Goal: Information Seeking & Learning: Learn about a topic

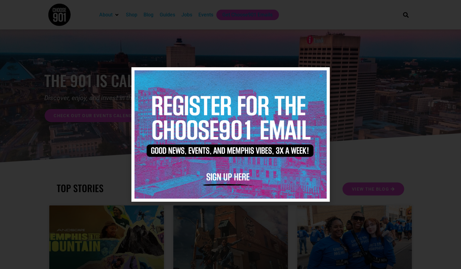
click at [319, 77] on icon "Close" at bounding box center [321, 75] width 5 height 5
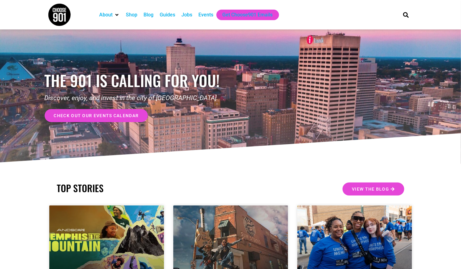
click at [185, 19] on div "Jobs" at bounding box center [186, 15] width 17 height 11
click at [187, 15] on div "Jobs" at bounding box center [186, 14] width 11 height 7
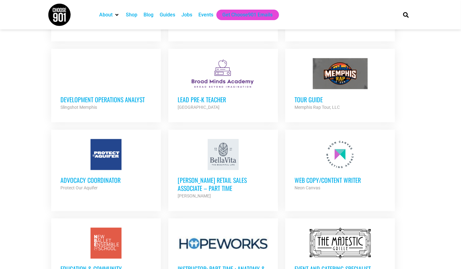
scroll to position [513, 0]
click at [179, 111] on link "Lead Pre-K Teacher Broad Minds Academy Partner Org Full Time" at bounding box center [223, 84] width 110 height 71
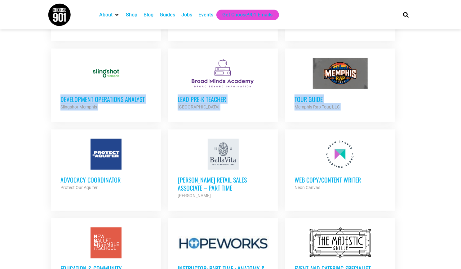
click at [84, 0] on html "About Contact Us Donate Shop Blog Guides Jobs Events Get Choose901 Emails Searc…" at bounding box center [230, 55] width 461 height 1138
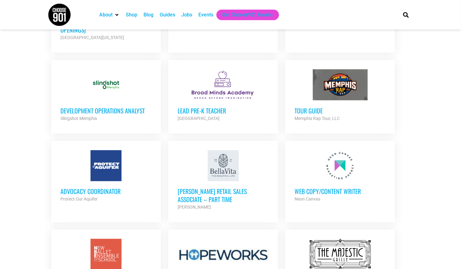
click at [44, 72] on section "Looking to make career moves in Memphis? From tech to teaching, medical and mor…" at bounding box center [230, 29] width 461 height 792
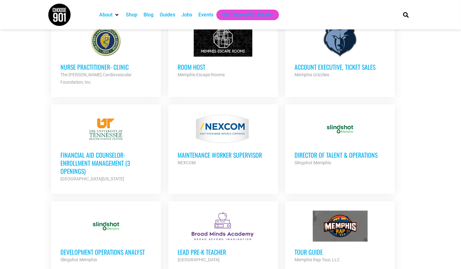
scroll to position [404, 0]
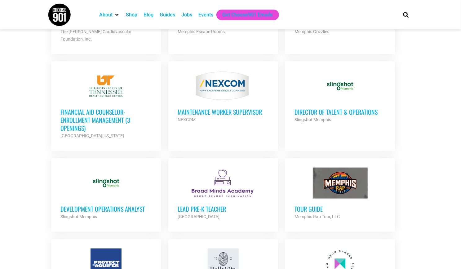
click at [94, 205] on h3 "Development Operations Analyst" at bounding box center [105, 209] width 91 height 8
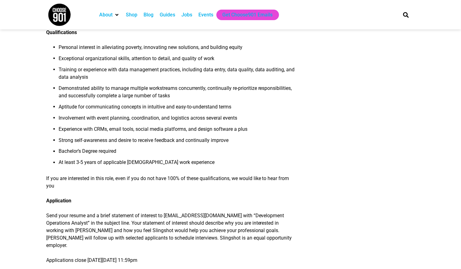
scroll to position [546, 0]
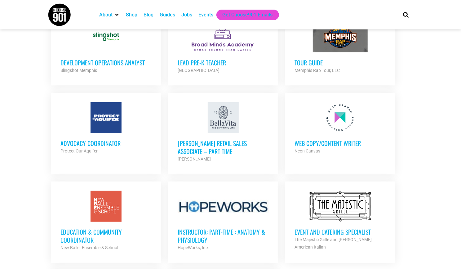
scroll to position [550, 0]
click at [86, 139] on h3 "Advocacy Coordinator" at bounding box center [105, 143] width 91 height 8
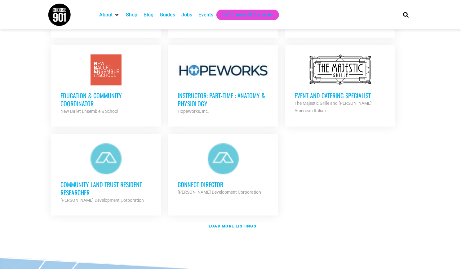
scroll to position [687, 0]
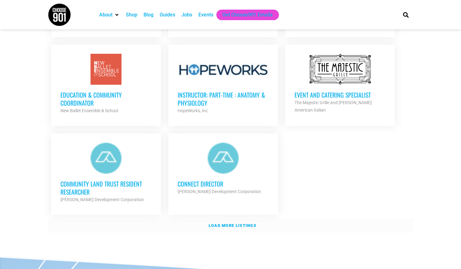
click at [227, 223] on strong "Load more listings" at bounding box center [232, 225] width 48 height 5
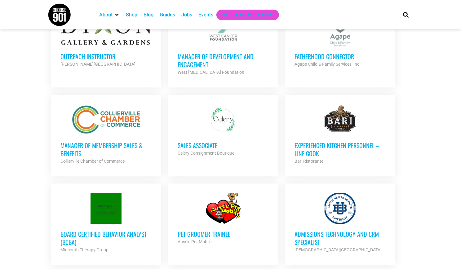
scroll to position [903, 0]
